Goal: Task Accomplishment & Management: Manage account settings

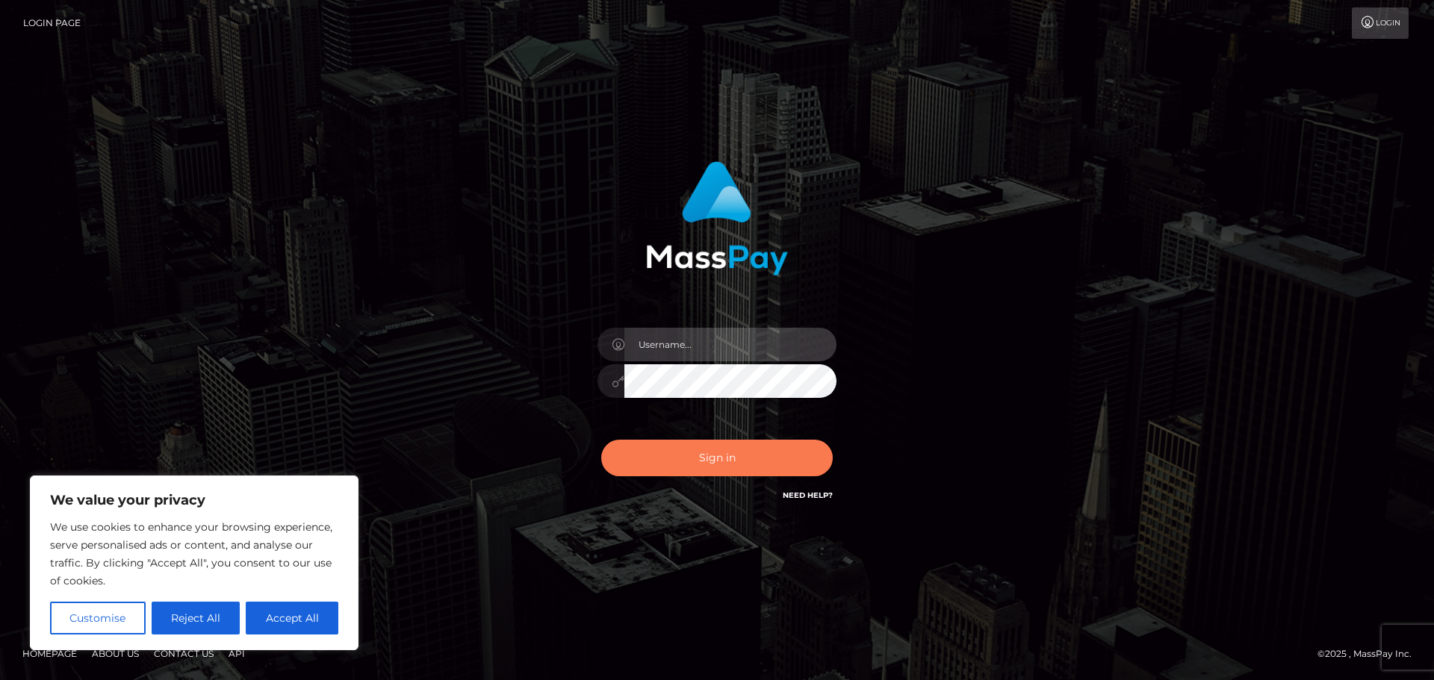
type input "hello.feetfinder"
click at [749, 451] on button "Sign in" at bounding box center [716, 458] width 231 height 37
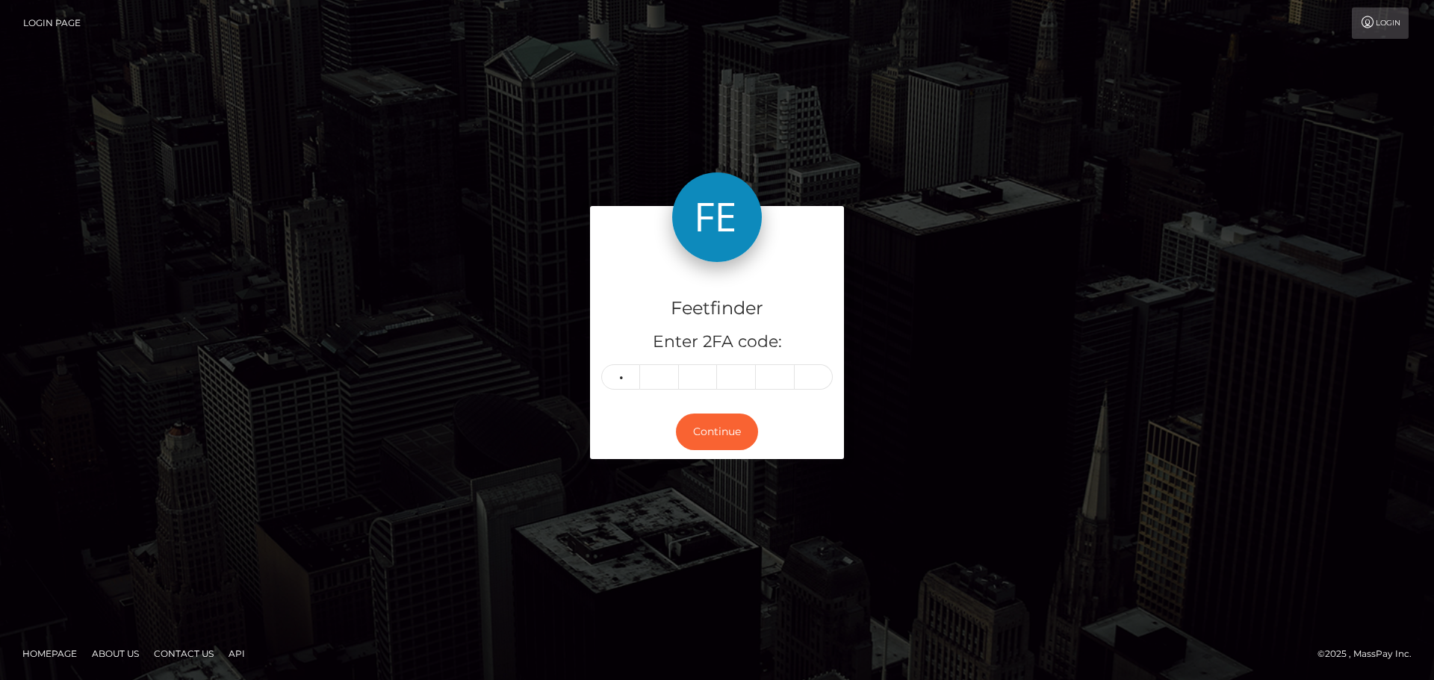
type input "1"
type input "8"
type input "5"
type input "2"
type input "8"
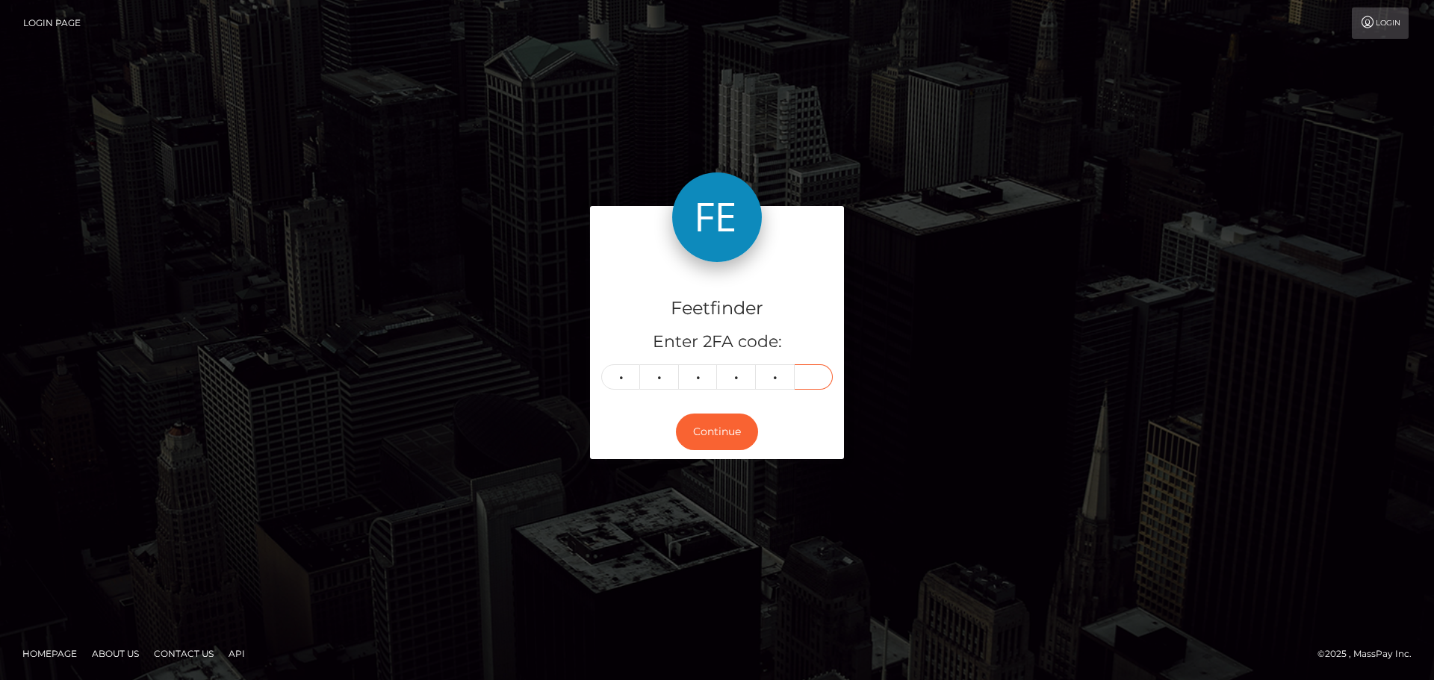
type input "5"
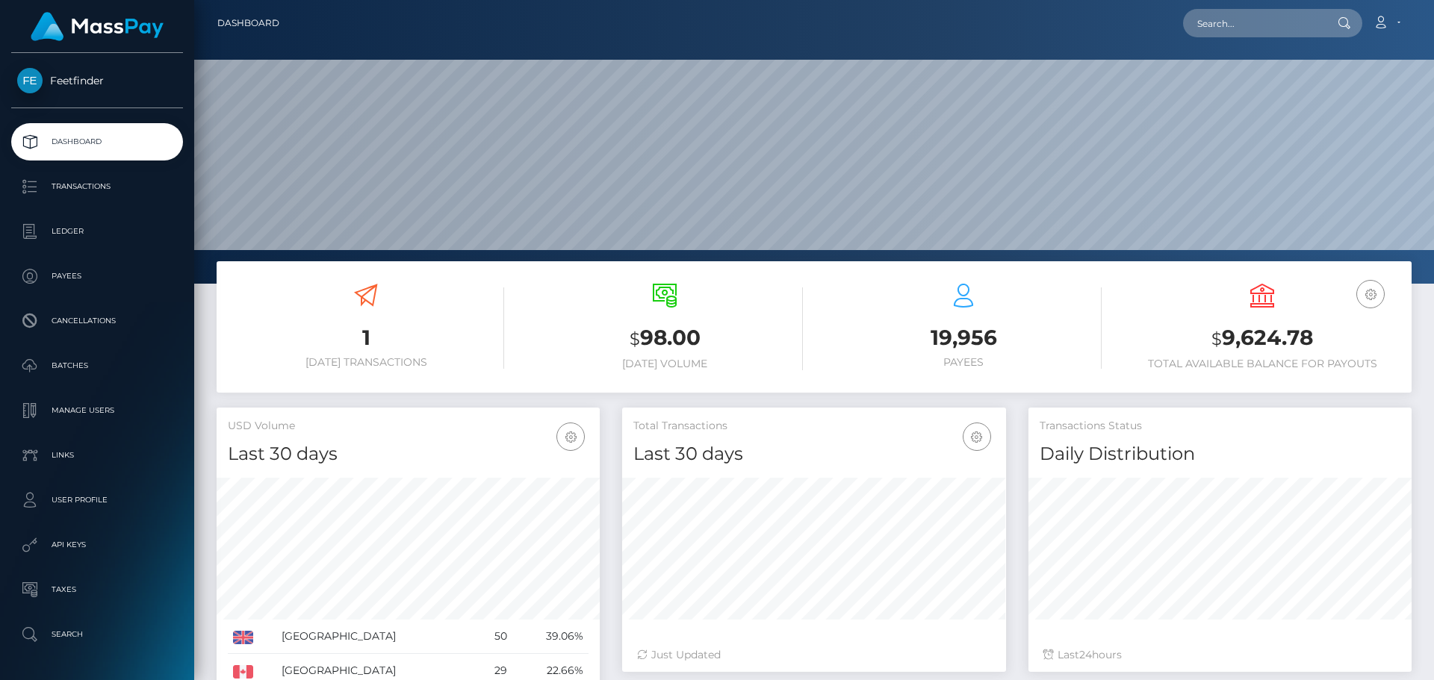
scroll to position [265, 384]
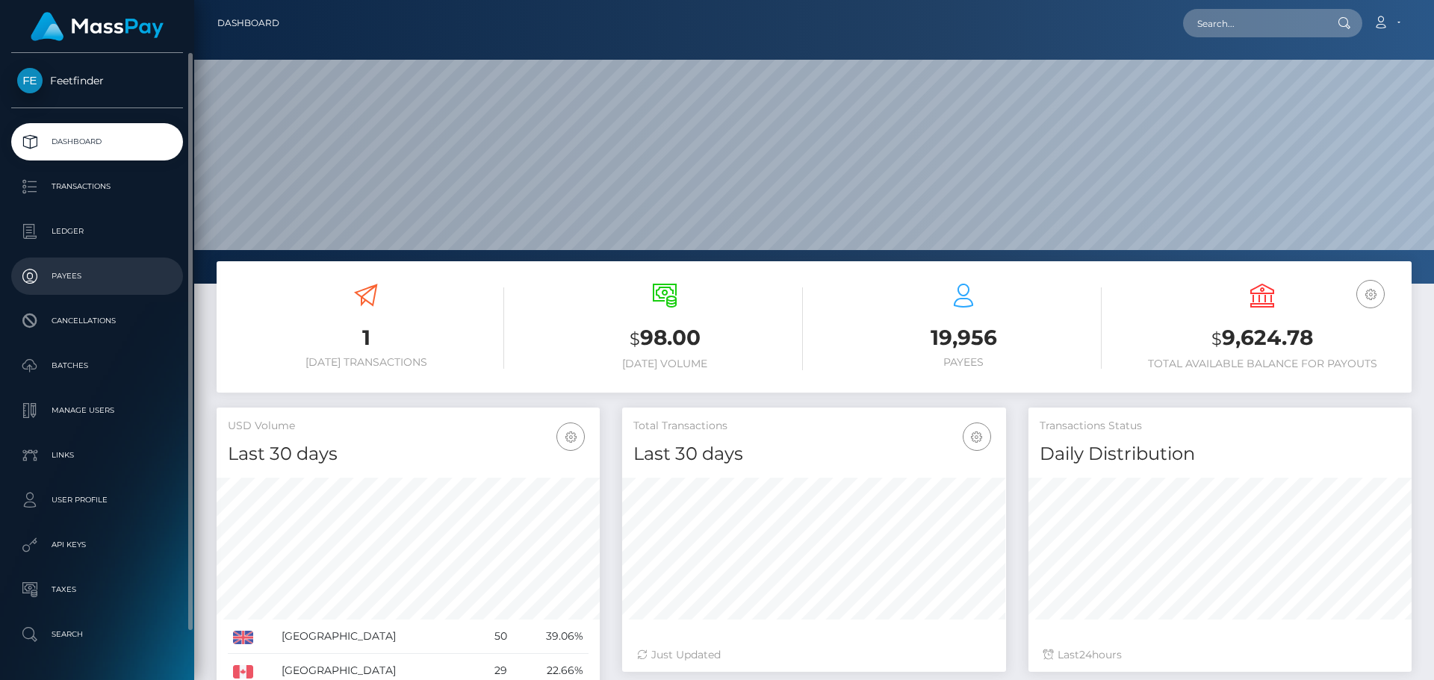
click at [99, 292] on link "Payees" at bounding box center [97, 276] width 172 height 37
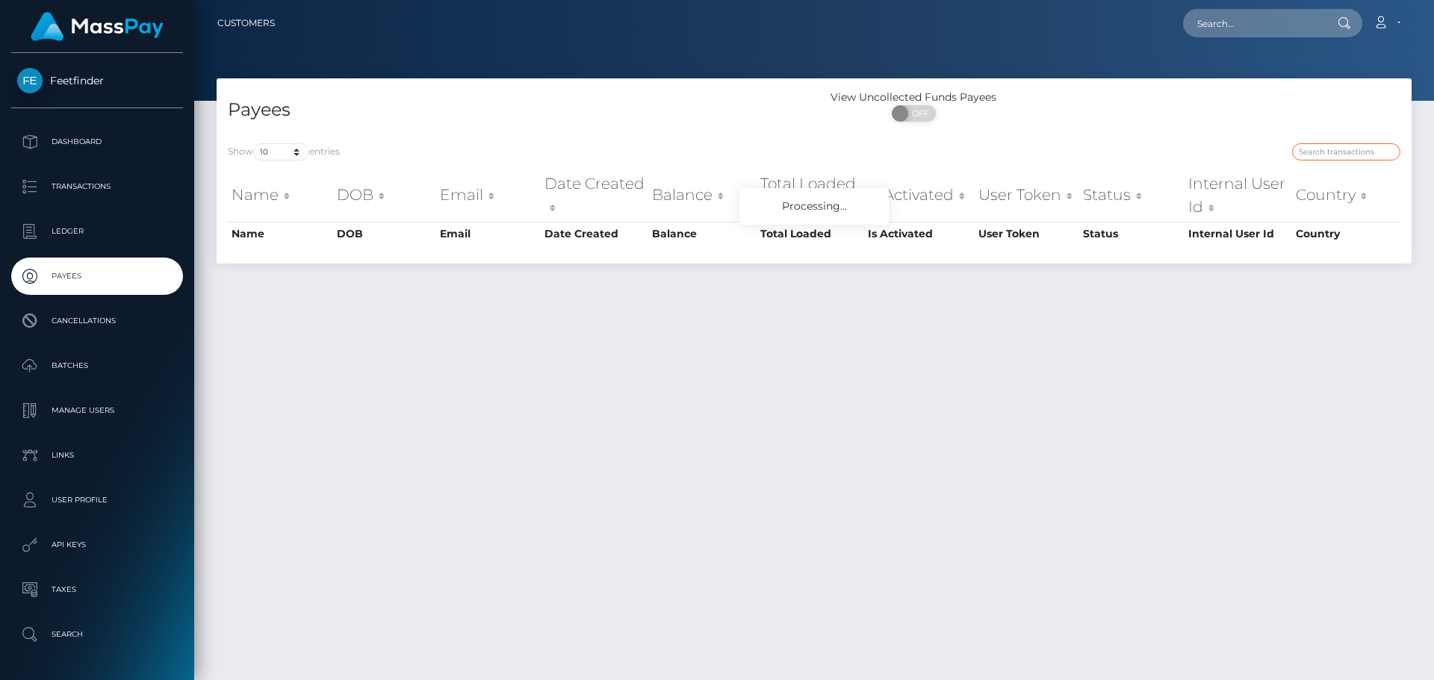
click at [1326, 149] on input "search" at bounding box center [1346, 151] width 108 height 17
paste input "11434836-6e1b-11f0-87f1-0266f44cc279"
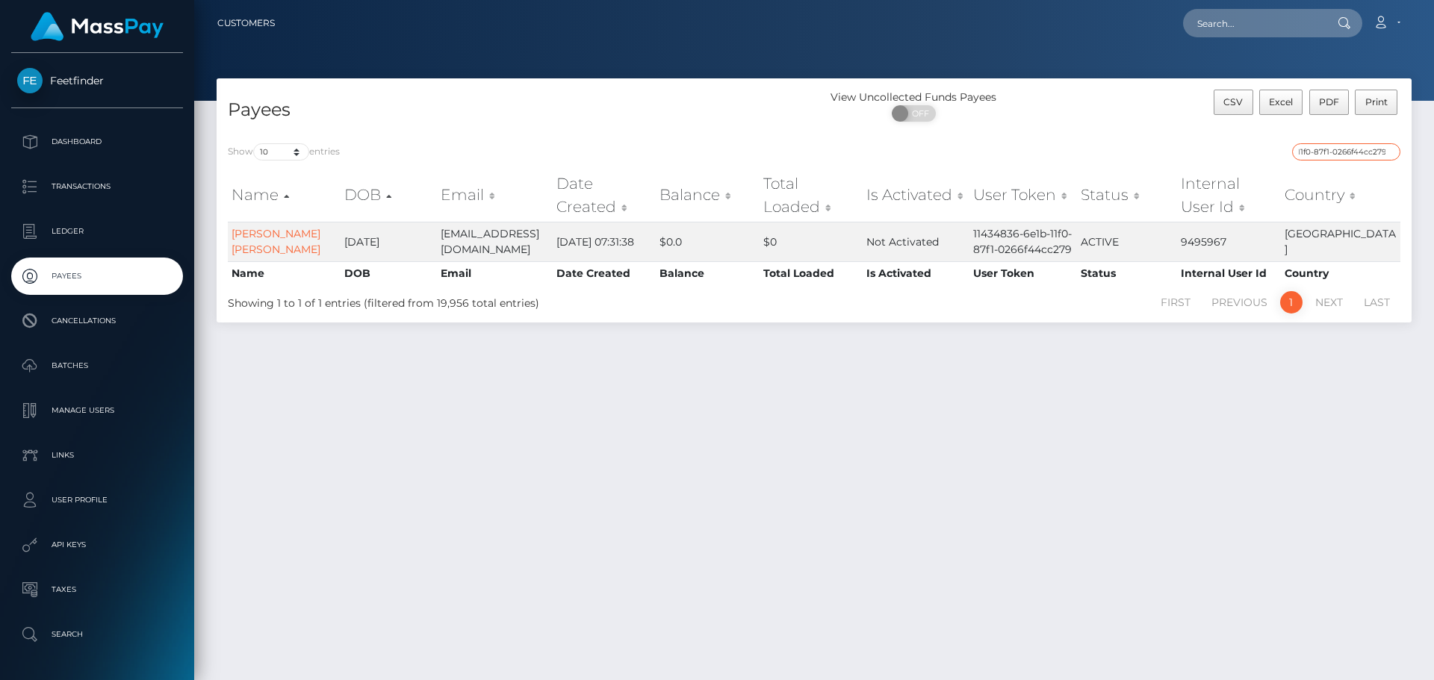
type input "11434836-6e1b-11f0-87f1-0266f44cc279"
